Goal: Information Seeking & Learning: Understand process/instructions

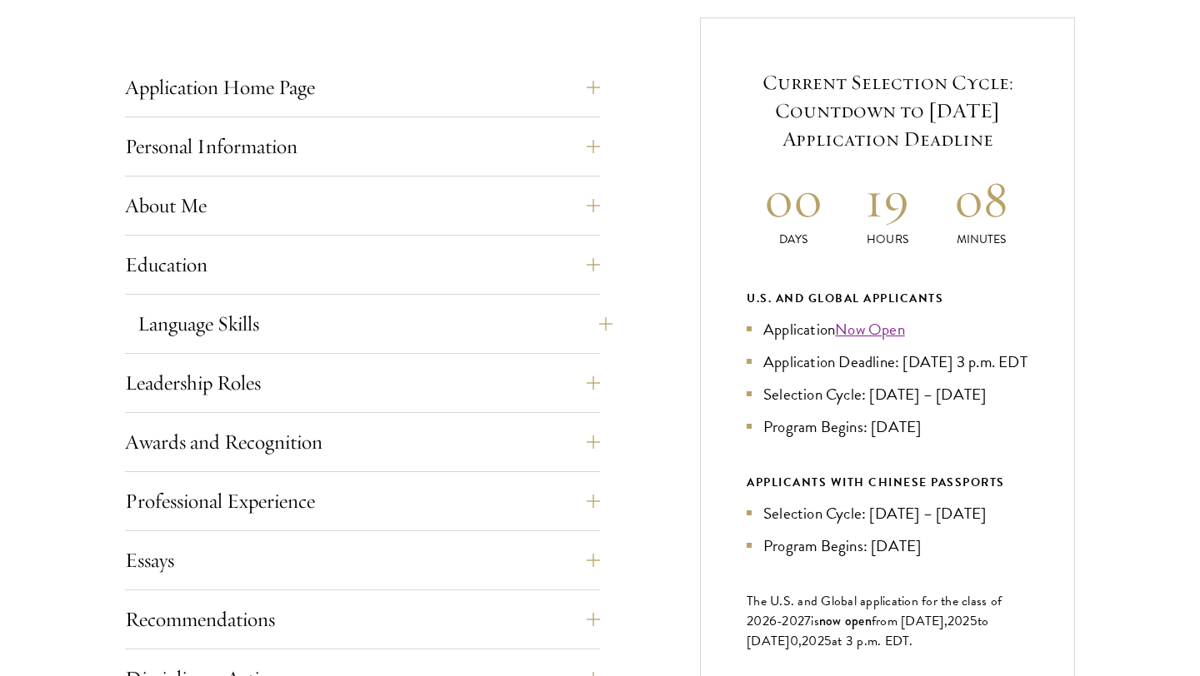
scroll to position [657, 0]
click at [325, 206] on button "About Me" at bounding box center [374, 205] width 475 height 40
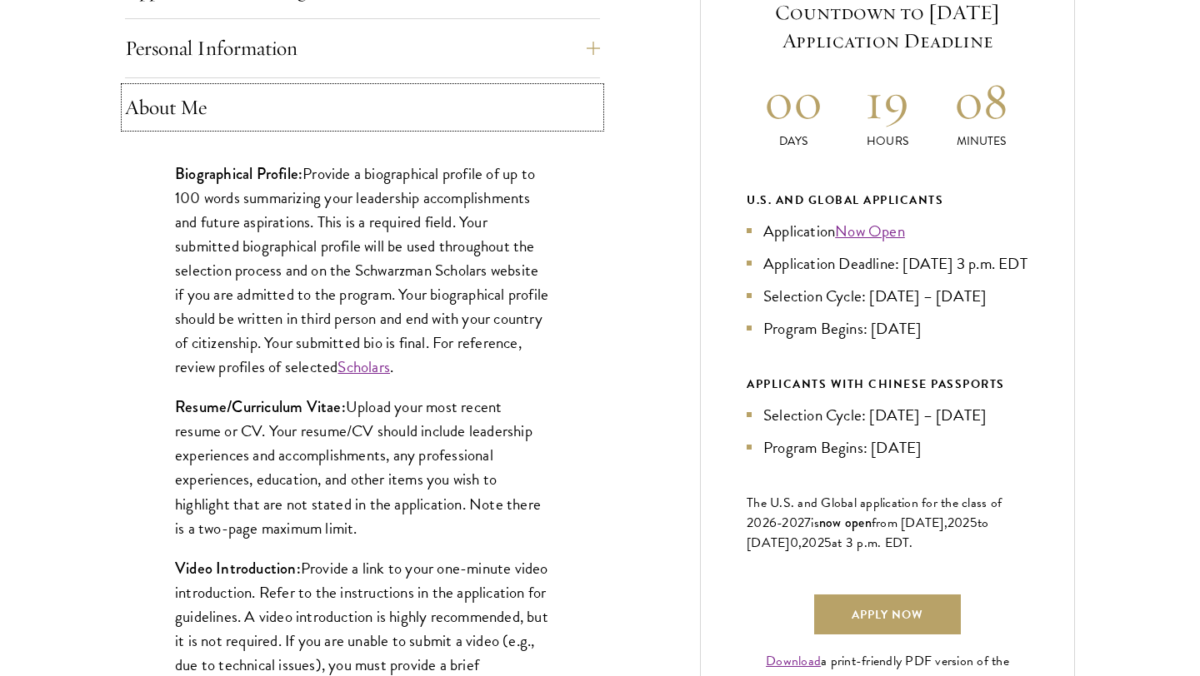
scroll to position [781, 0]
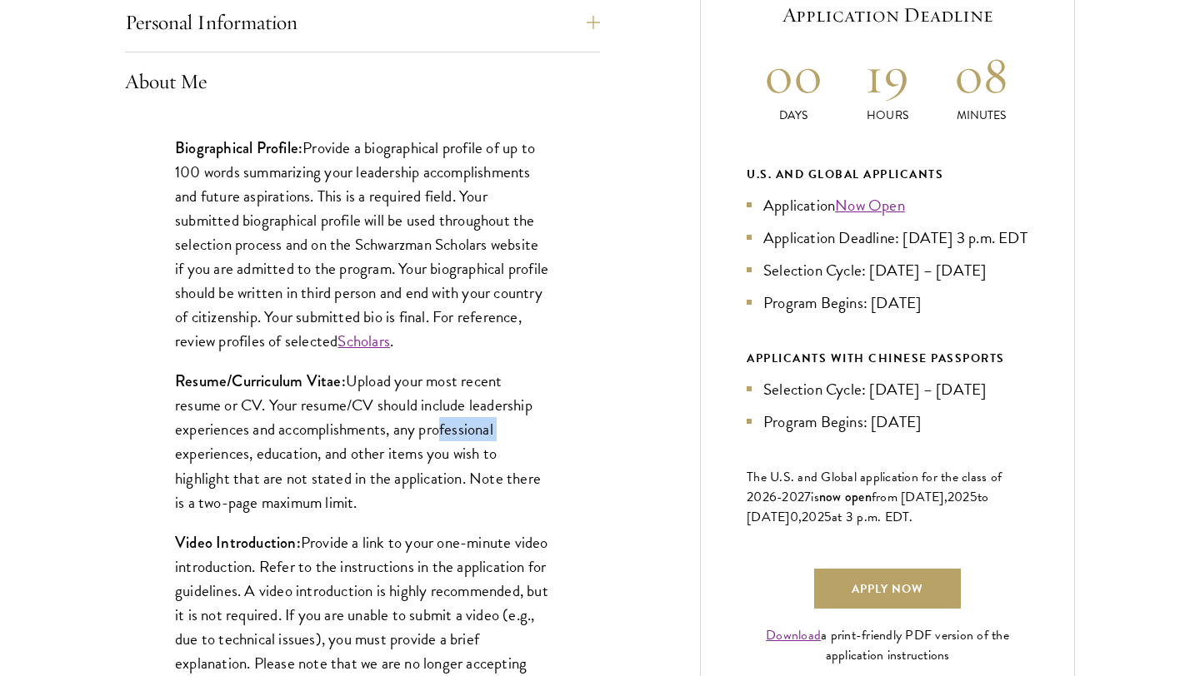
drag, startPoint x: 432, startPoint y: 432, endPoint x: 500, endPoint y: 442, distance: 68.1
click at [501, 442] on p "Resume/Curriculum Vitae: Upload your most recent resume or CV. Your resume/CV s…" at bounding box center [362, 441] width 375 height 145
drag, startPoint x: 310, startPoint y: 458, endPoint x: 414, endPoint y: 461, distance: 104.2
click at [414, 461] on p "Resume/Curriculum Vitae: Upload your most recent resume or CV. Your resume/CV s…" at bounding box center [362, 441] width 375 height 145
click at [357, 482] on p "Resume/Curriculum Vitae: Upload your most recent resume or CV. Your resume/CV s…" at bounding box center [362, 441] width 375 height 145
